Goal: Task Accomplishment & Management: Complete application form

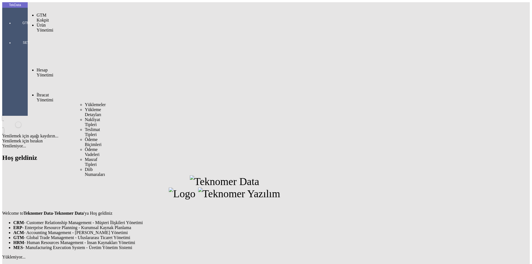
click at [85, 102] on span "Yüklemeler" at bounding box center [95, 104] width 21 height 5
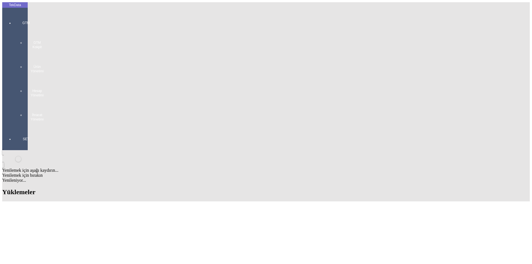
paste input "IHR2025/7-092"
type input "IHR2025/7-092"
paste input "ET358061"
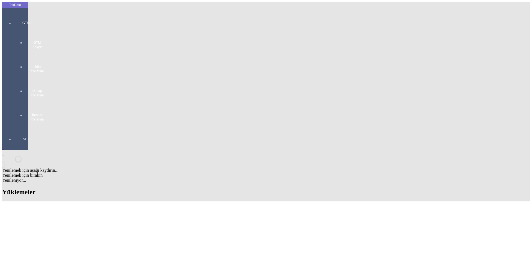
type input "ET358061"
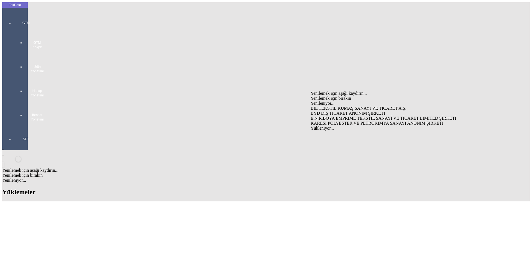
click at [321, 121] on div "KARESİ POLYESTER VE PETROKİMYA SANAYİ ANONİM ŞİRKETİ" at bounding box center [417, 123] width 212 height 5
type input "KARESİ POLYESTER VE PETROKİMYA SANAYİ ANONİM ŞİRKETİ"
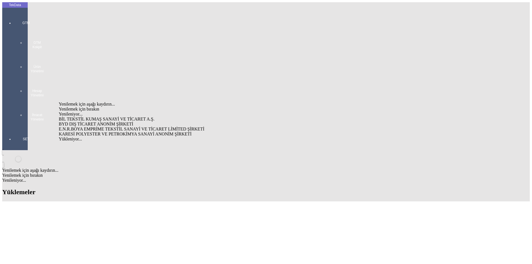
click at [154, 122] on div "BYD DIŞ TİCARET ANONİM ŞİRKETİ" at bounding box center [166, 124] width 214 height 5
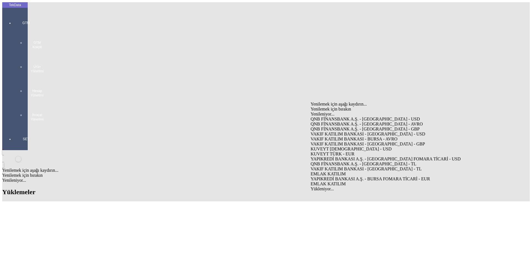
click at [339, 137] on div "VAKIF KATILIM BANKASI - BURSA - AVRO" at bounding box center [417, 139] width 212 height 5
type input "VAKIF KATILIM BANKASI - BURSA - AVRO"
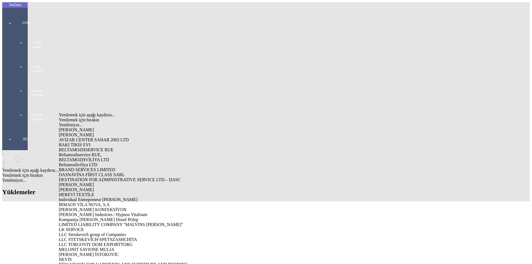
type input "VIOP"
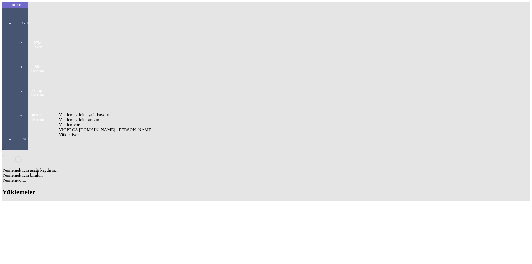
click at [117, 128] on div "VIOPROS [DOMAIN_NAME]. [PERSON_NAME]" at bounding box center [166, 130] width 214 height 5
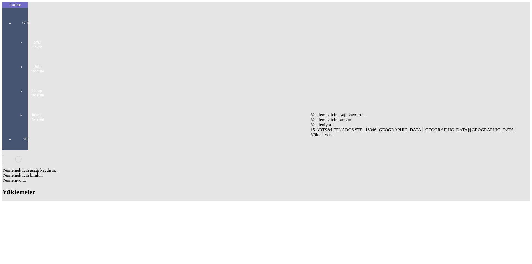
click at [334, 128] on div "15.ARTS&LEFKADOS STR. 18346 [GEOGRAPHIC_DATA] [GEOGRAPHIC_DATA]/[GEOGRAPHIC_DAT…" at bounding box center [417, 130] width 212 height 5
type input "15.ARTS&LEFKADOS STR. 18346 [GEOGRAPHIC_DATA] [GEOGRAPHIC_DATA]/[GEOGRAPHIC_DAT…"
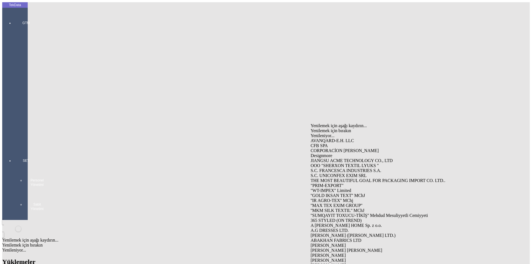
type input "VIOP"
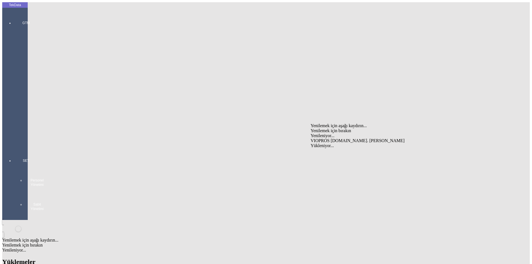
click at [321, 138] on div "VIOPROS [DOMAIN_NAME]. [PERSON_NAME]" at bounding box center [417, 140] width 212 height 5
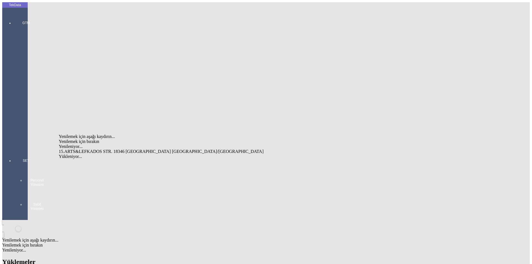
click at [129, 149] on div "15.ARTS&LEFKADOS STR. 18346 [GEOGRAPHIC_DATA] [GEOGRAPHIC_DATA]/[GEOGRAPHIC_DAT…" at bounding box center [166, 151] width 214 height 5
type input "15.ARTS&LEFKADOS STR. 18346 [GEOGRAPHIC_DATA] [GEOGRAPHIC_DATA]/[GEOGRAPHIC_DAT…"
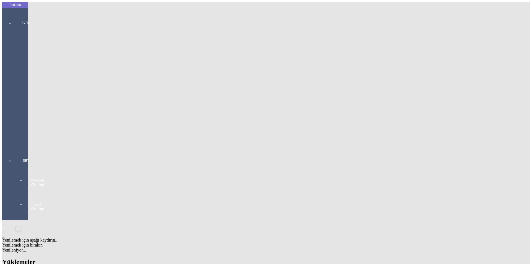
click at [131, 192] on div "[PERSON_NAME]" at bounding box center [166, 194] width 214 height 5
type input "[PERSON_NAME]"
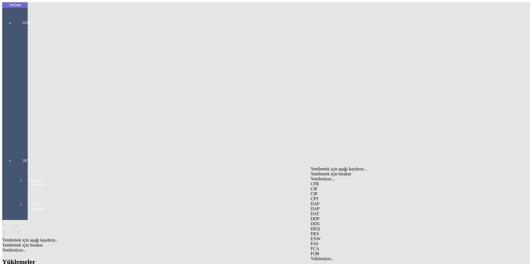
click at [333, 247] on div "FCA" at bounding box center [417, 249] width 212 height 5
type input "FCA"
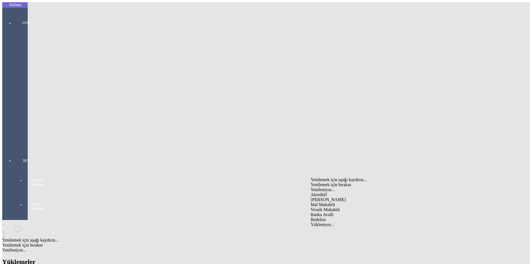
click at [329, 202] on div "Mal Mukabili" at bounding box center [417, 204] width 212 height 5
type input "Mal Mukabili"
type input "b"
type input "[GEOGRAPHIC_DATA]"
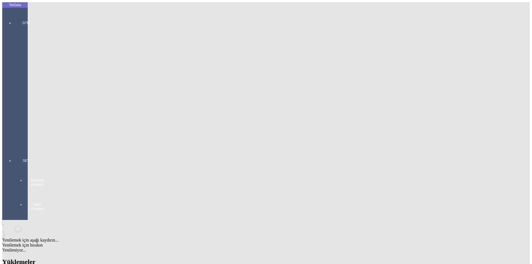
click at [324, 203] on div "Ödeme bekliyor" at bounding box center [417, 205] width 212 height 5
type input "Ödeme bekliyor"
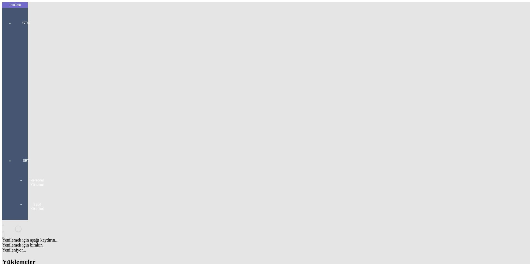
type input "457"
type input "462.25"
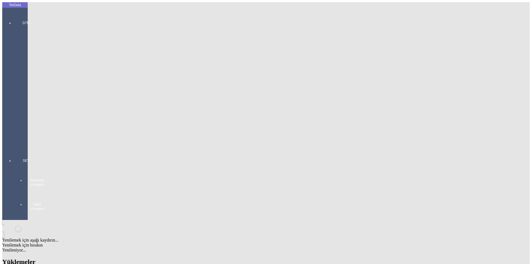
scroll to position [0, 0]
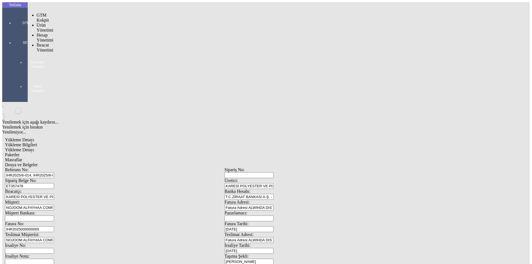
click at [20, 31] on div at bounding box center [26, 31] width 26 height 0
click at [85, 52] on span "Yüklemeler" at bounding box center [95, 54] width 21 height 5
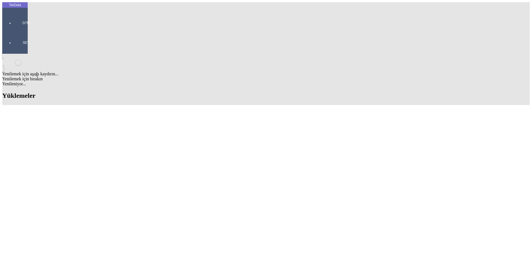
scroll to position [83, 0]
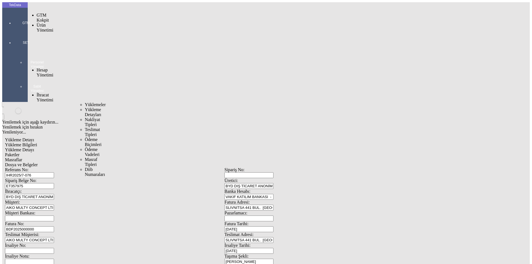
click at [85, 102] on span "Yüklemeler" at bounding box center [95, 104] width 21 height 5
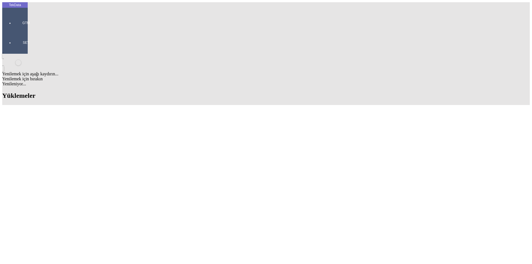
scroll to position [166, 0]
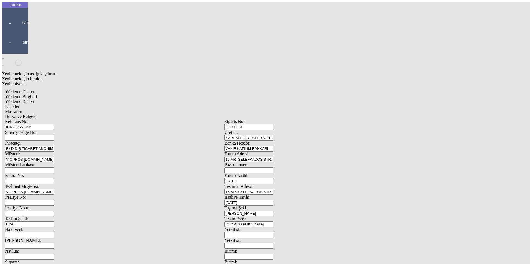
click at [274, 135] on input "KARESİ POLYESTER VE PETROKİMYA SANAYİ ANONİM ŞİRKETİ" at bounding box center [249, 138] width 49 height 6
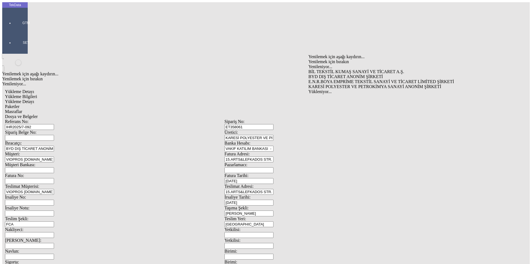
click at [346, 74] on div "BYD DIŞ TİCARET ANONİM ŞİRKETİ" at bounding box center [415, 76] width 212 height 5
type input "BYD DIŞ TİCARET ANONİM ŞİRKETİ"
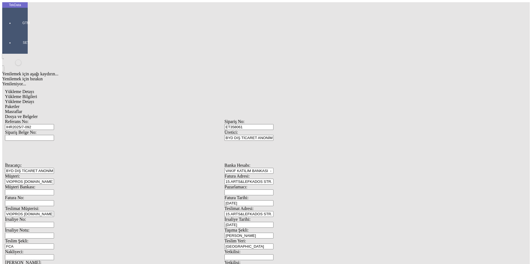
scroll to position [48, 0]
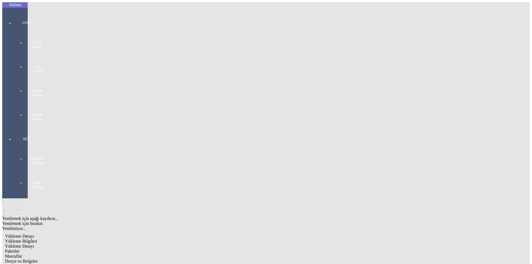
click at [82, 244] on div "Yükleme Detayı" at bounding box center [224, 246] width 439 height 5
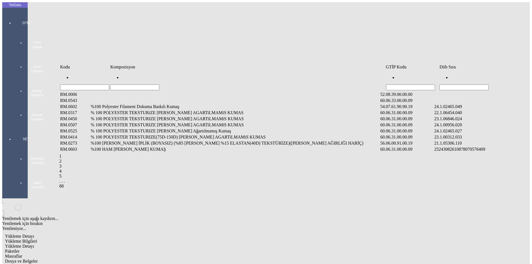
click at [464, 85] on input "Hücreyi Filtrele" at bounding box center [464, 88] width 49 height 6
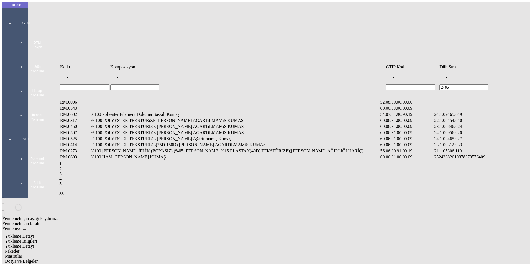
type input "2465"
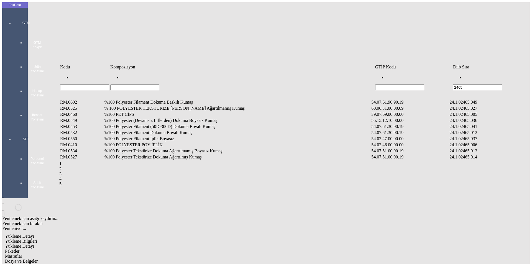
click at [180, 130] on td "%100 Polyester Filament Dokuma Boyalı Kumaş" at bounding box center [237, 133] width 267 height 6
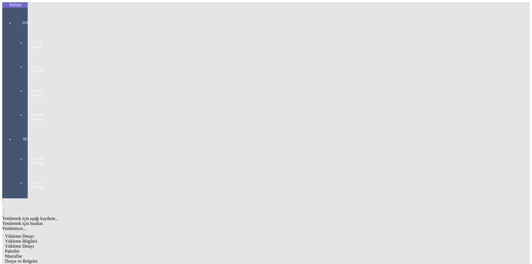
type input "1"
type input "405.4"
click at [318, 100] on div "Metre" at bounding box center [412, 102] width 220 height 5
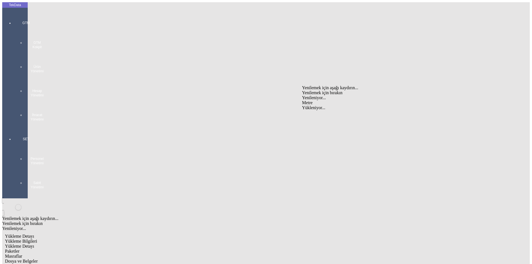
type input "Metre"
type input "1.73"
click at [317, 121] on div "Avro" at bounding box center [412, 123] width 220 height 5
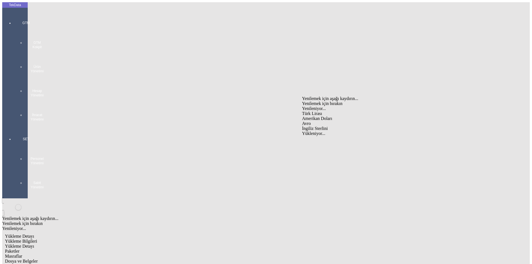
type input "Avro"
type input "300"
type input "101.05"
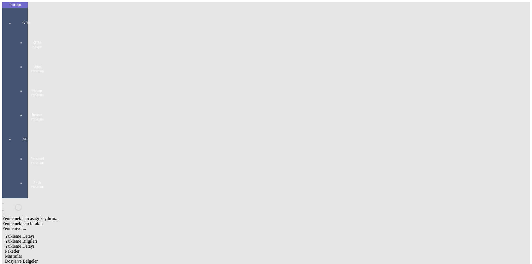
type input "102.55"
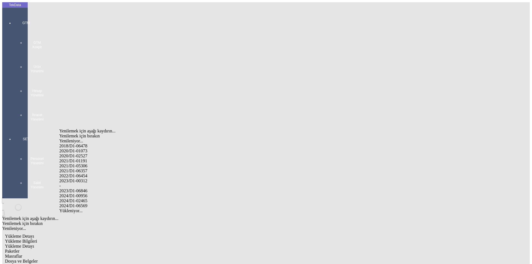
click at [160, 199] on div "2024/D1-02465" at bounding box center [166, 201] width 215 height 5
type input "2024/D1-02465"
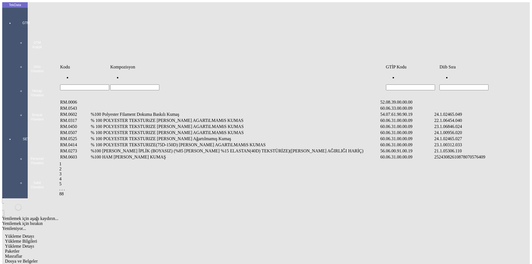
click at [455, 85] on input "Hücreyi Filtrele" at bounding box center [464, 88] width 49 height 6
type input "2465"
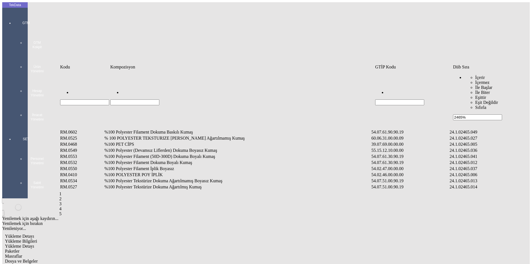
type input "2465%"
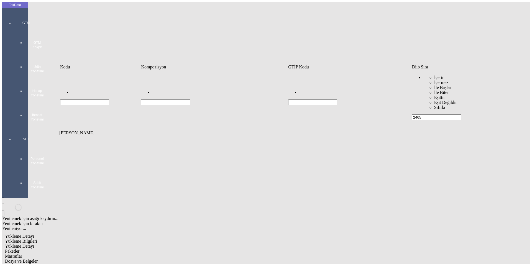
type input "2465"
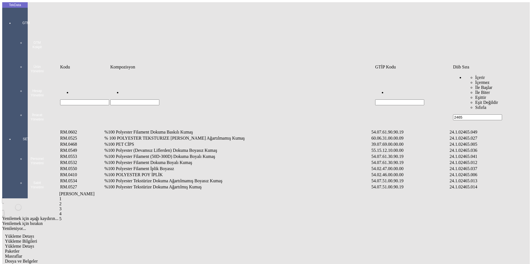
click at [145, 100] on input "Hücreyi Filtrele" at bounding box center [134, 103] width 49 height 6
type input "%100"
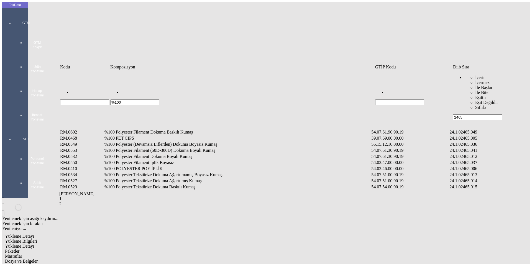
type input "%100"
type input "%100 POLYESTER TE"
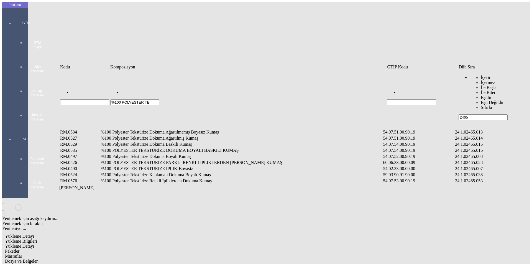
click at [170, 154] on td "%100 Polyester Tekstürize Dokuma Boyalı Kumaş" at bounding box center [242, 157] width 282 height 6
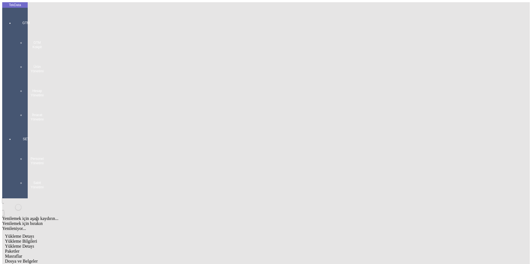
type input "584.3"
click at [317, 100] on div "Metre" at bounding box center [412, 102] width 220 height 5
type input "Metre"
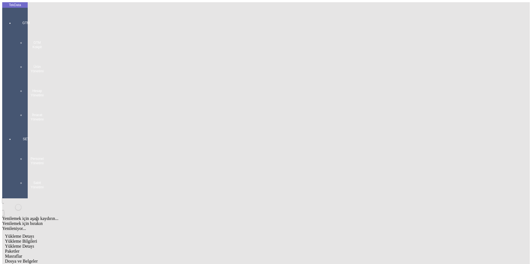
type input "2"
type input "4.55"
click at [310, 121] on div "Avro" at bounding box center [412, 123] width 220 height 5
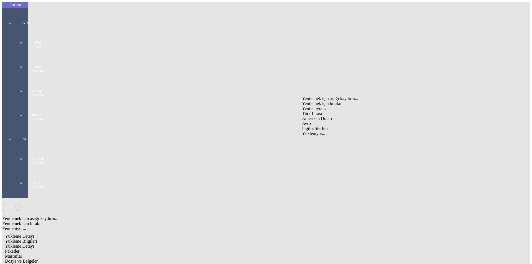
type input "Avro"
type input "280"
type input "355.95"
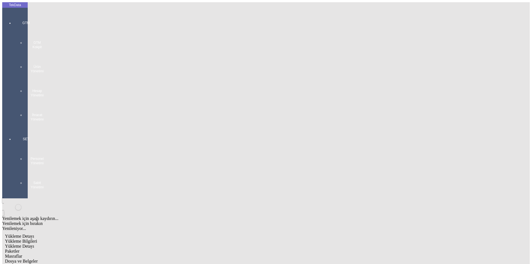
type input "359.7"
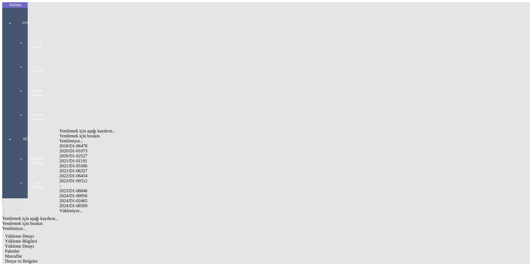
click at [100, 199] on div "2024/D1-02465" at bounding box center [166, 201] width 215 height 5
type input "2024/D1-02465"
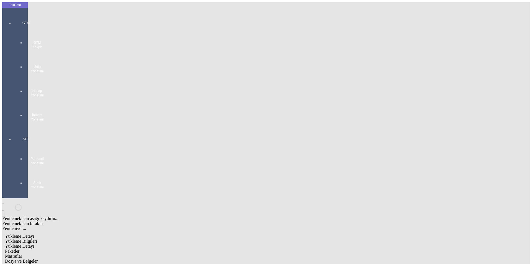
click at [19, 249] on span "Paketler" at bounding box center [12, 251] width 14 height 5
drag, startPoint x: 521, startPoint y: 41, endPoint x: 513, endPoint y: 44, distance: 8.0
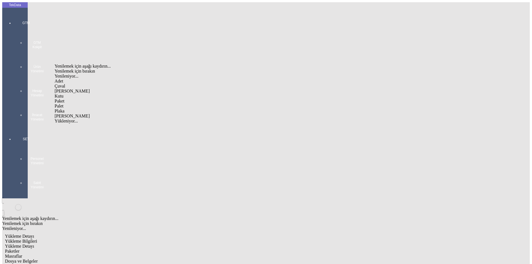
click at [82, 84] on div "Çuval" at bounding box center [165, 86] width 220 height 5
type input "Çuval"
type input "9"
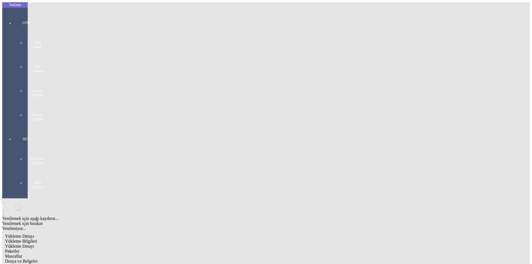
type input "3"
type input "80x80x30"
click at [22, 254] on span "Masraflar" at bounding box center [13, 256] width 17 height 5
click at [38, 259] on span "Dosya ve Belgeler" at bounding box center [21, 261] width 33 height 5
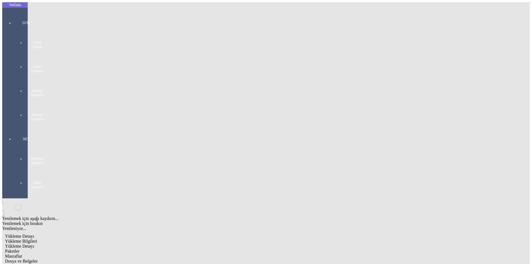
click at [38, 259] on span "Dosya ve Belgeler" at bounding box center [21, 261] width 33 height 5
